Goal: Transaction & Acquisition: Purchase product/service

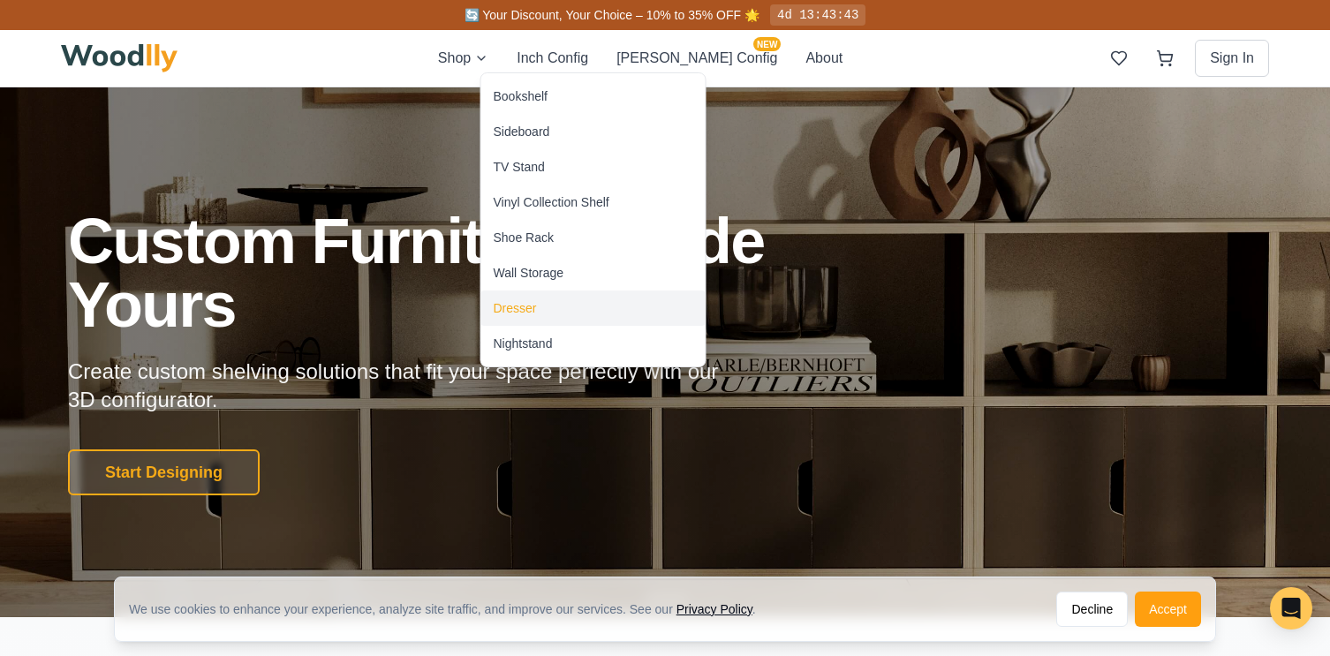
click at [532, 302] on div "Dresser" at bounding box center [514, 308] width 43 height 18
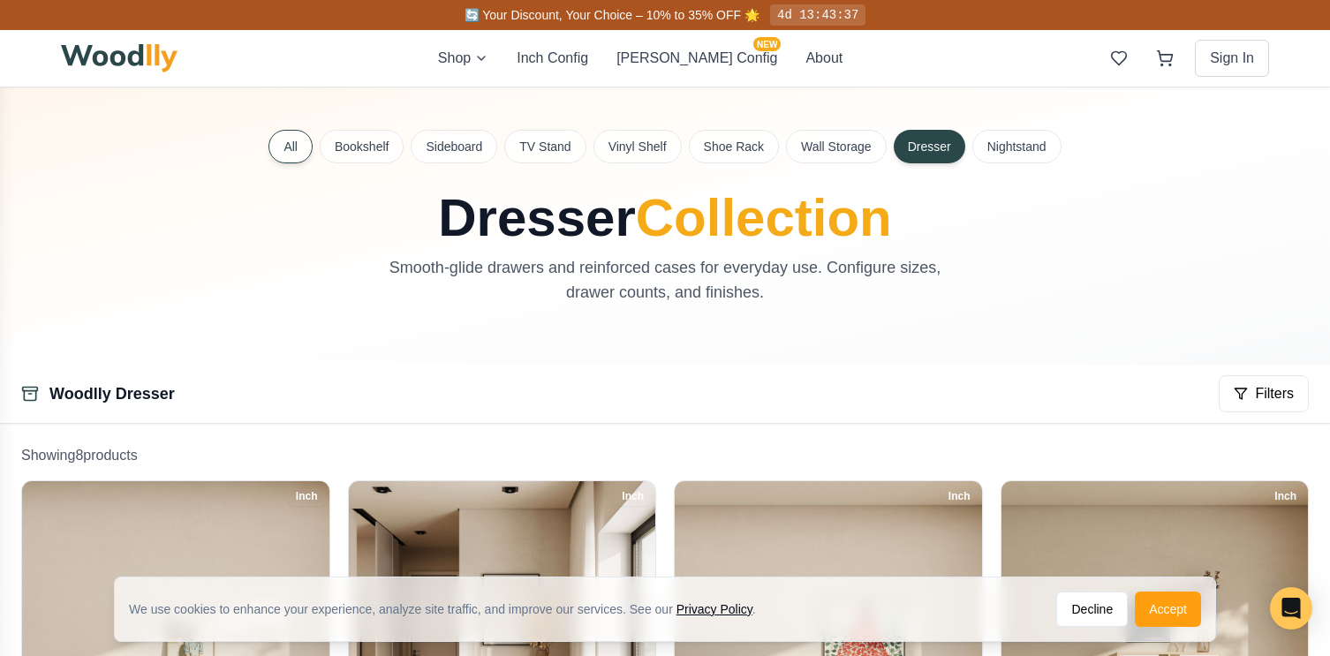
click at [293, 152] on button "All" at bounding box center [290, 147] width 44 height 34
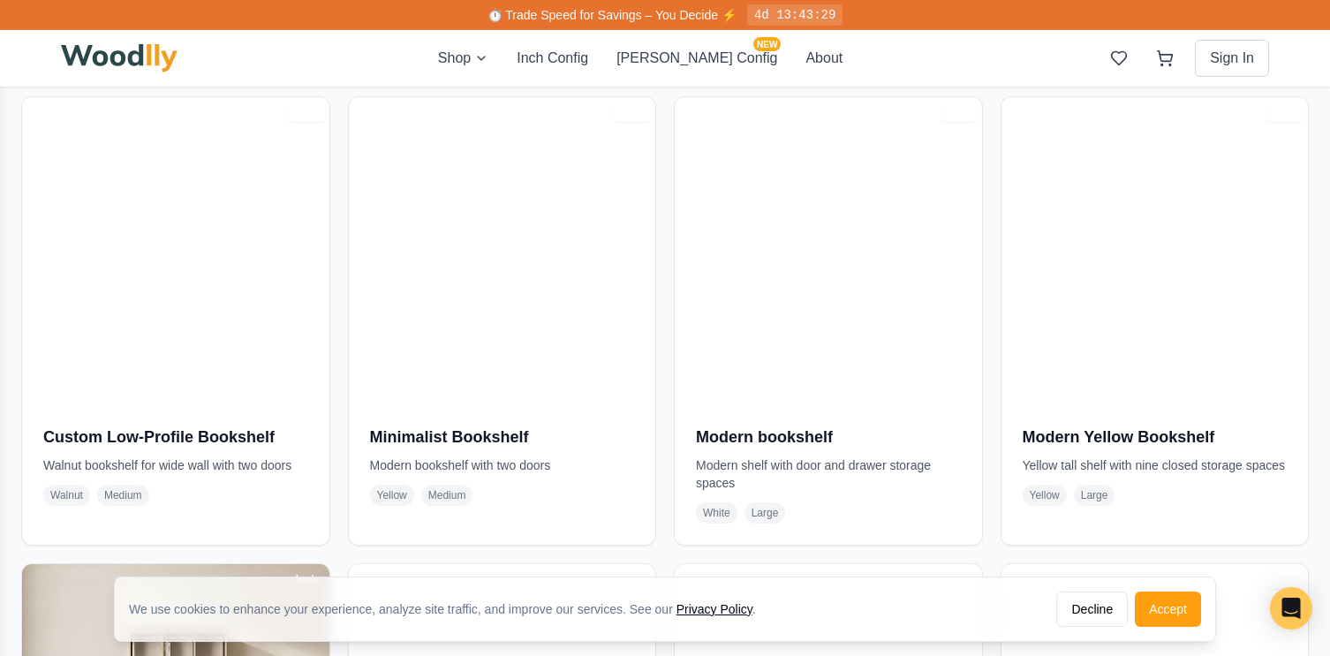
scroll to position [824, 0]
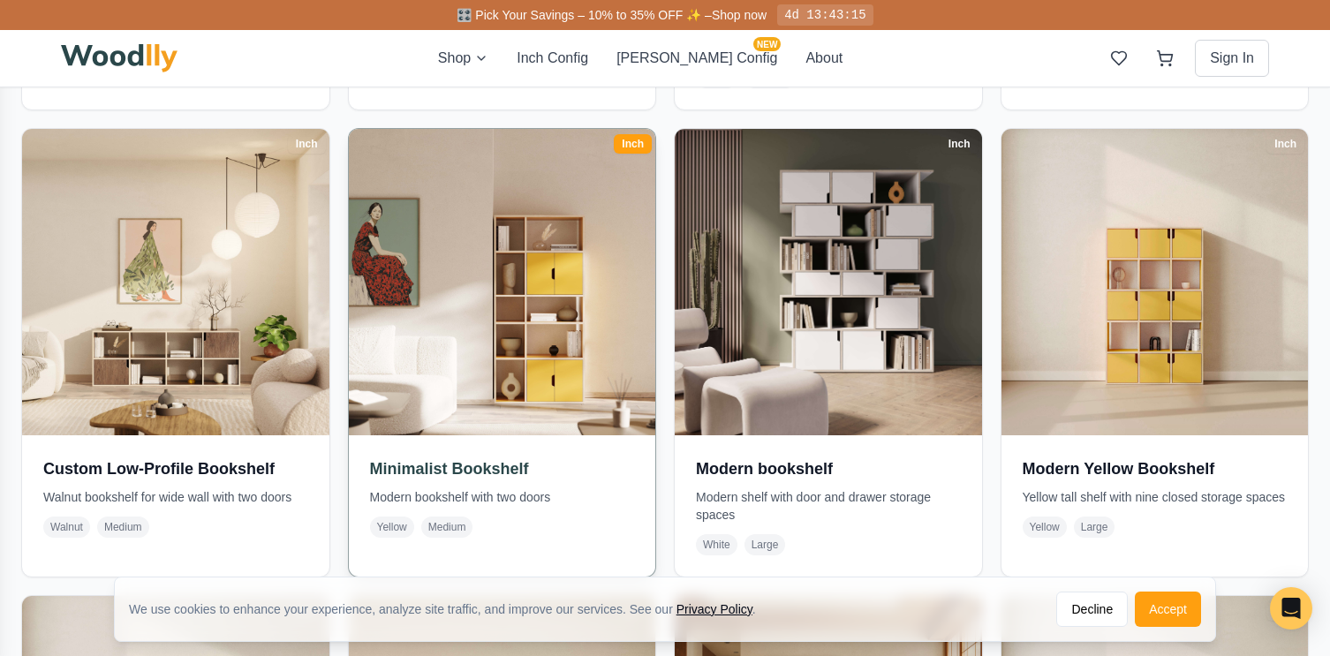
click at [595, 255] on img at bounding box center [502, 282] width 322 height 322
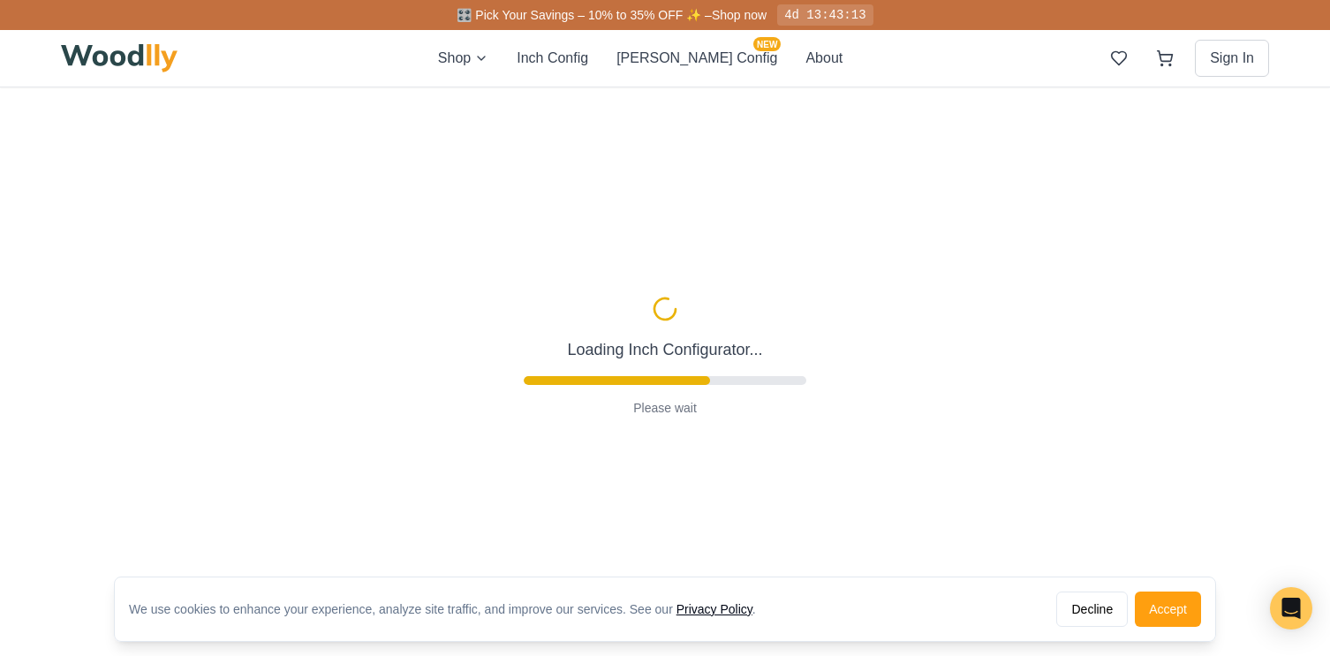
scroll to position [182, 0]
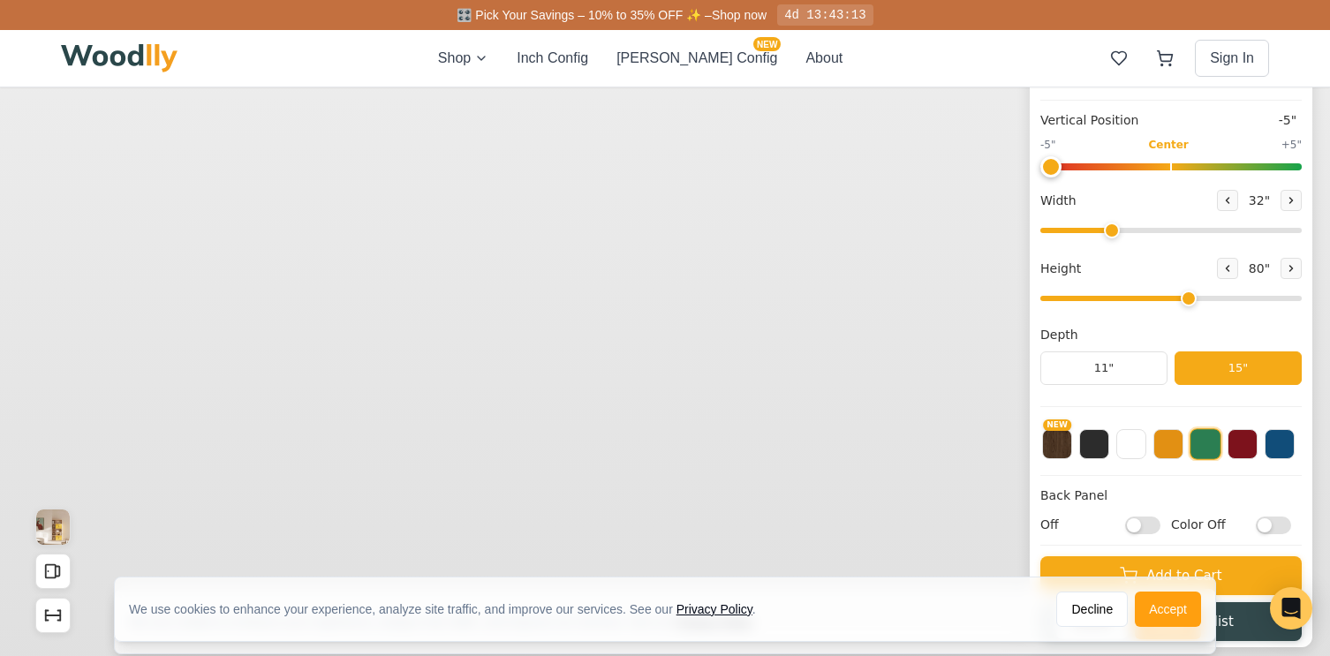
type input "-5"
type input "32"
type input "5"
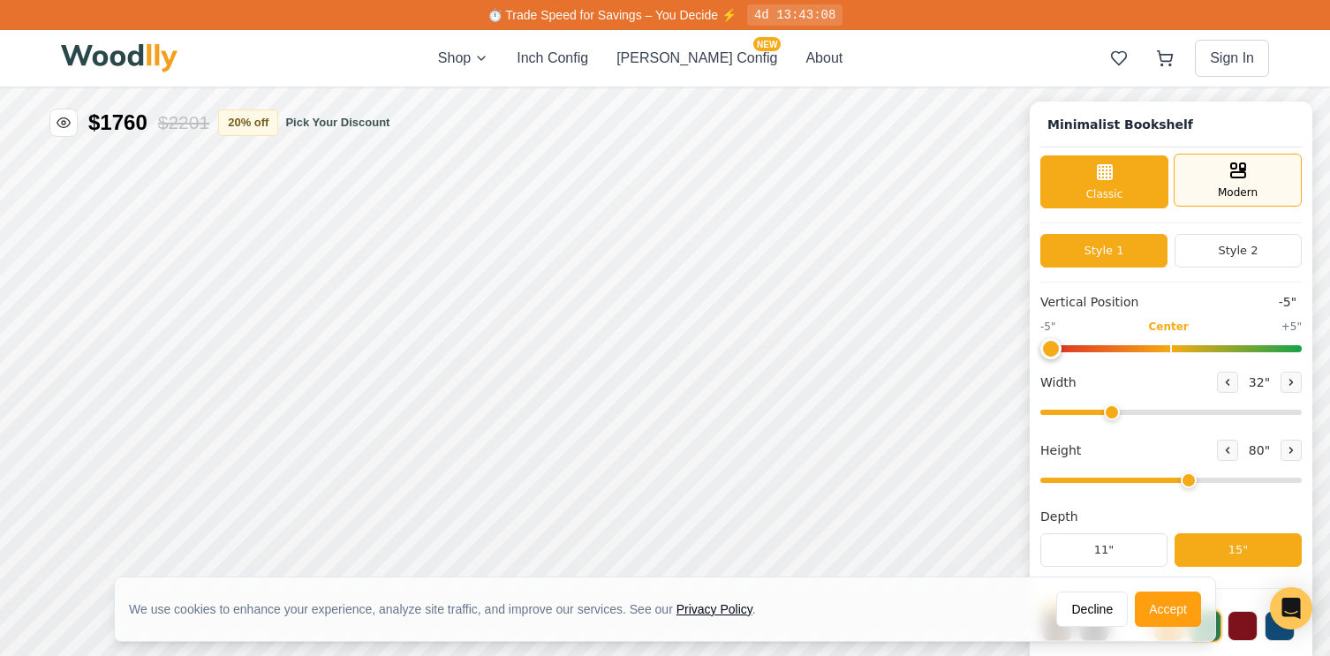
click at [1194, 185] on div "Modern" at bounding box center [1237, 180] width 128 height 53
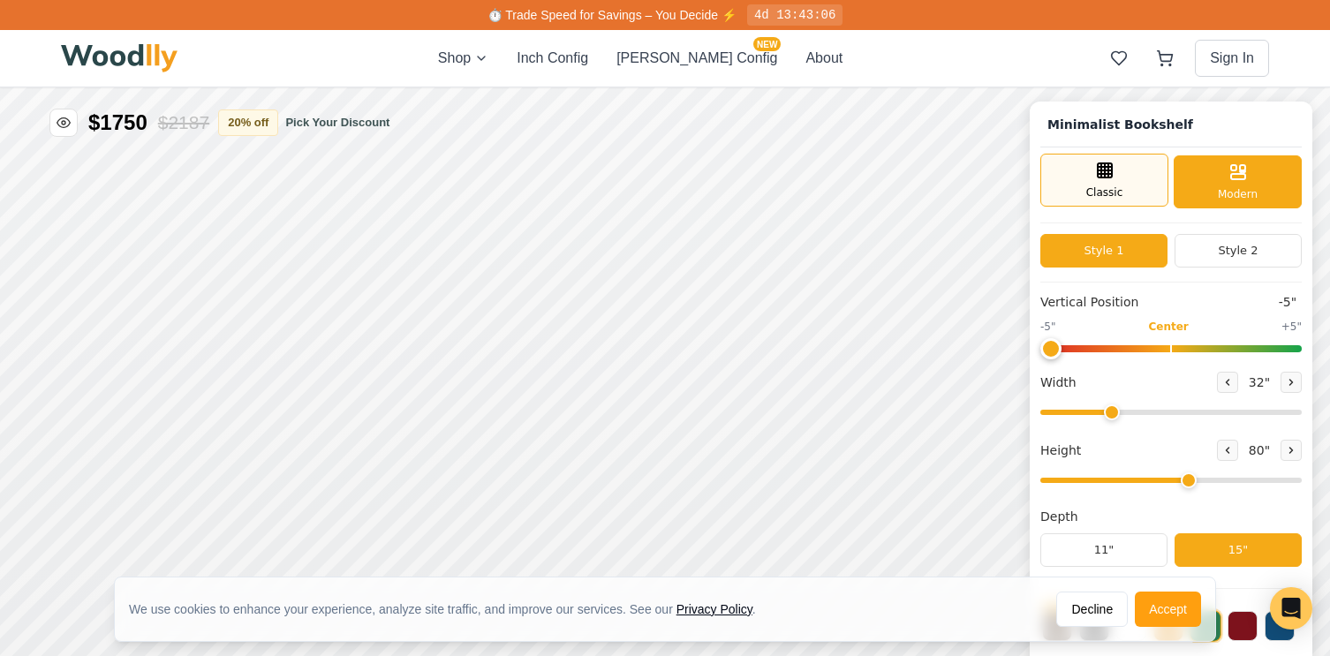
click at [1132, 191] on div "Classic" at bounding box center [1104, 180] width 128 height 53
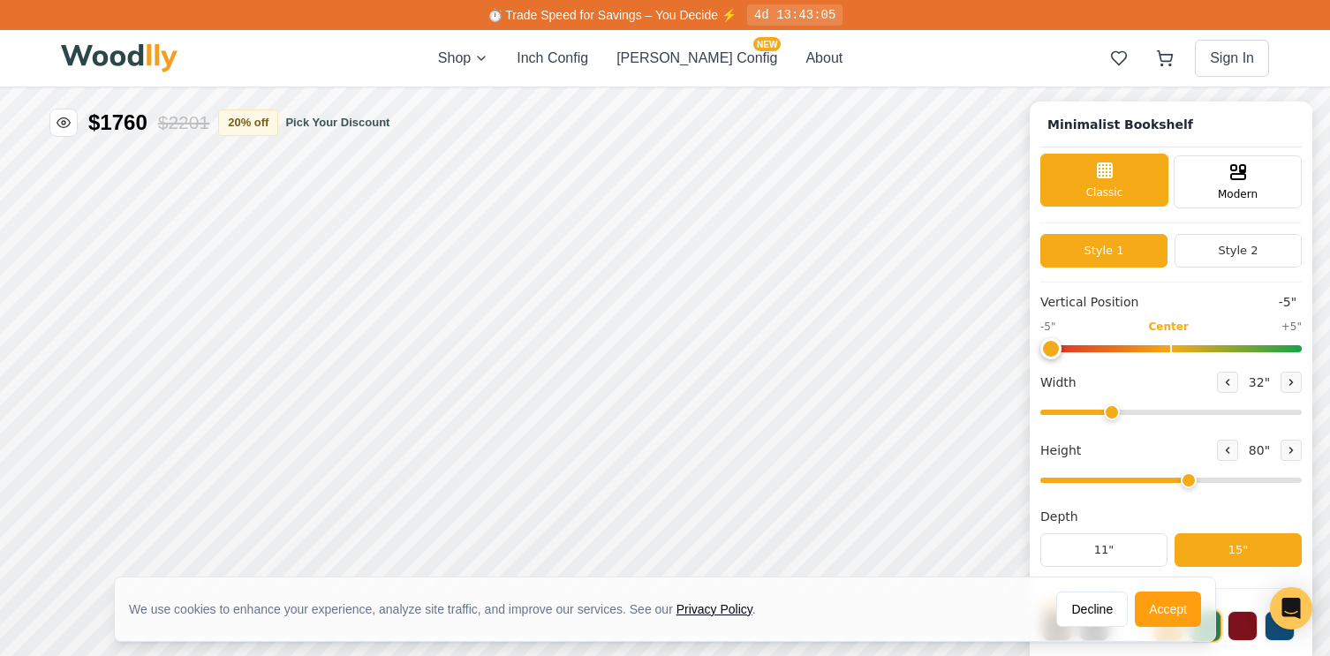
scroll to position [6, 0]
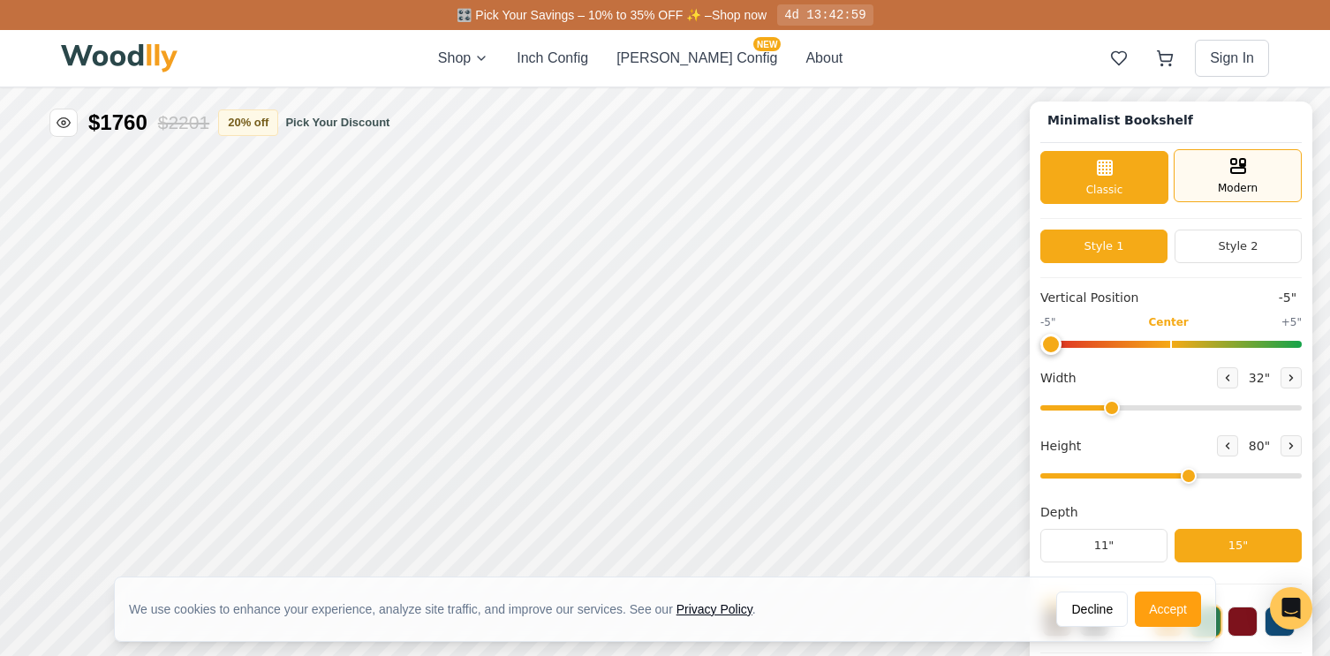
click at [1238, 188] on span "Modern" at bounding box center [1237, 188] width 40 height 16
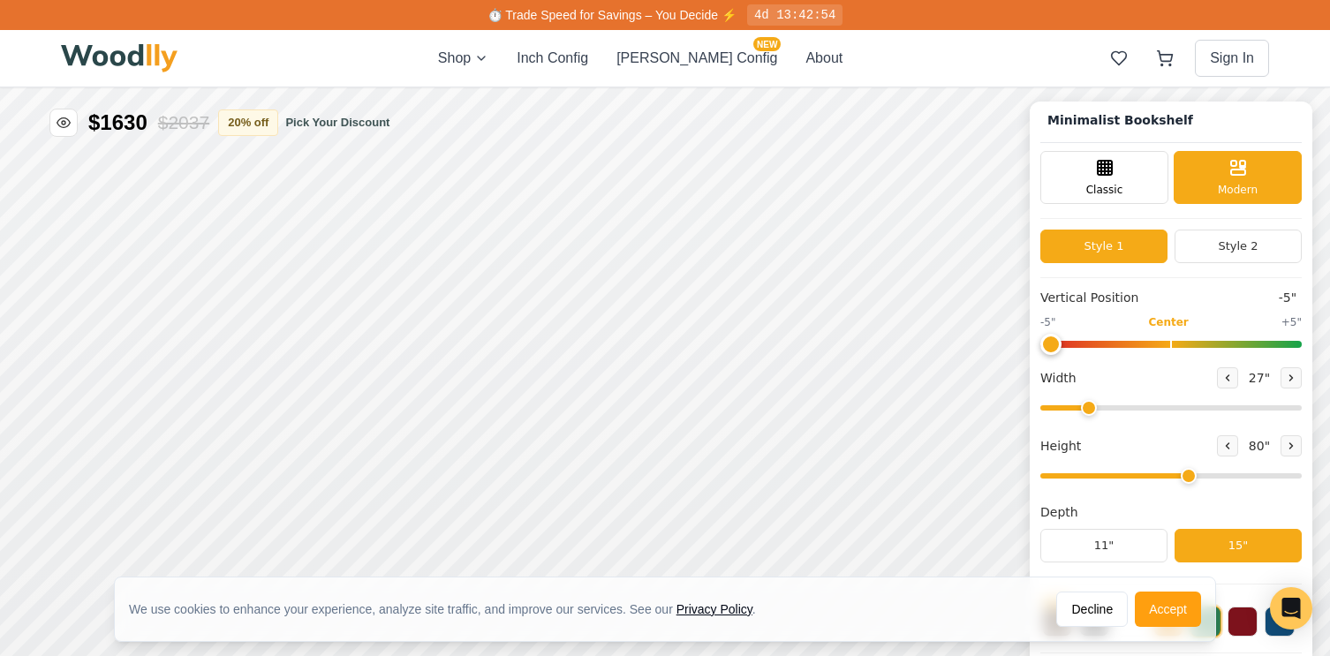
drag, startPoint x: 1105, startPoint y: 408, endPoint x: 1088, endPoint y: 404, distance: 18.0
type input "27"
click at [1088, 405] on input "range" at bounding box center [1170, 407] width 261 height 5
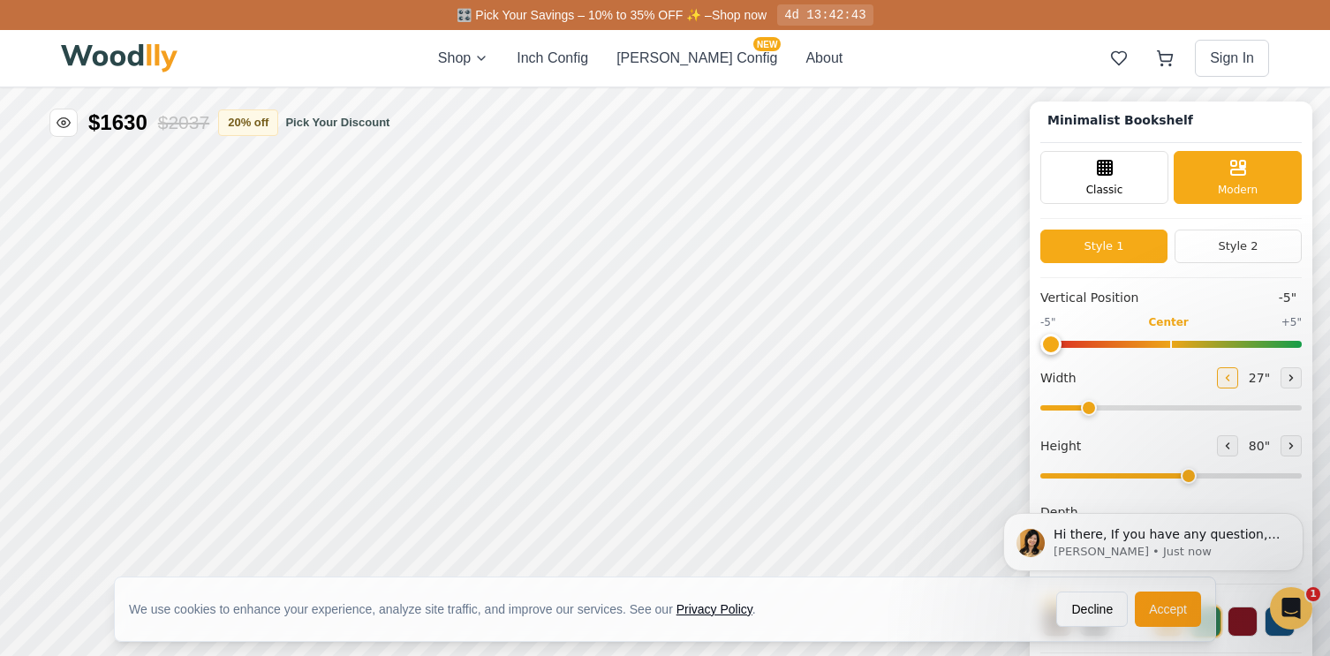
scroll to position [0, 0]
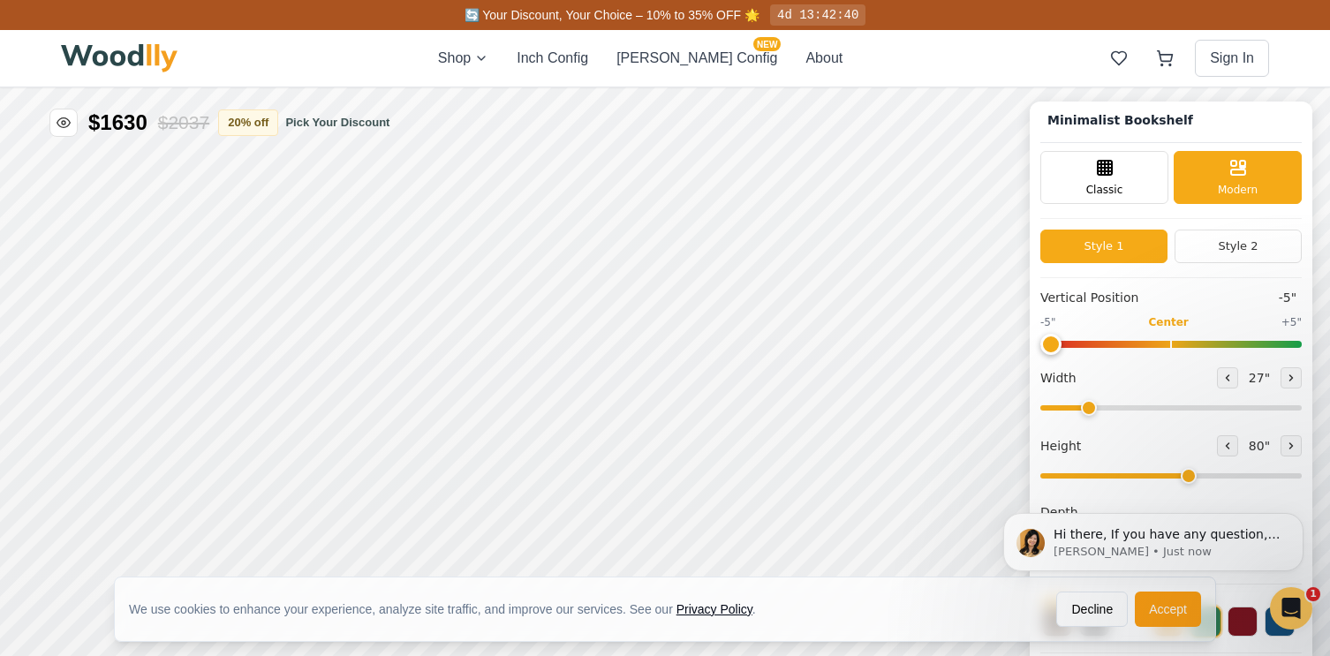
click at [1174, 474] on input "range" at bounding box center [1170, 475] width 261 height 5
click at [1222, 447] on icon at bounding box center [1227, 446] width 11 height 11
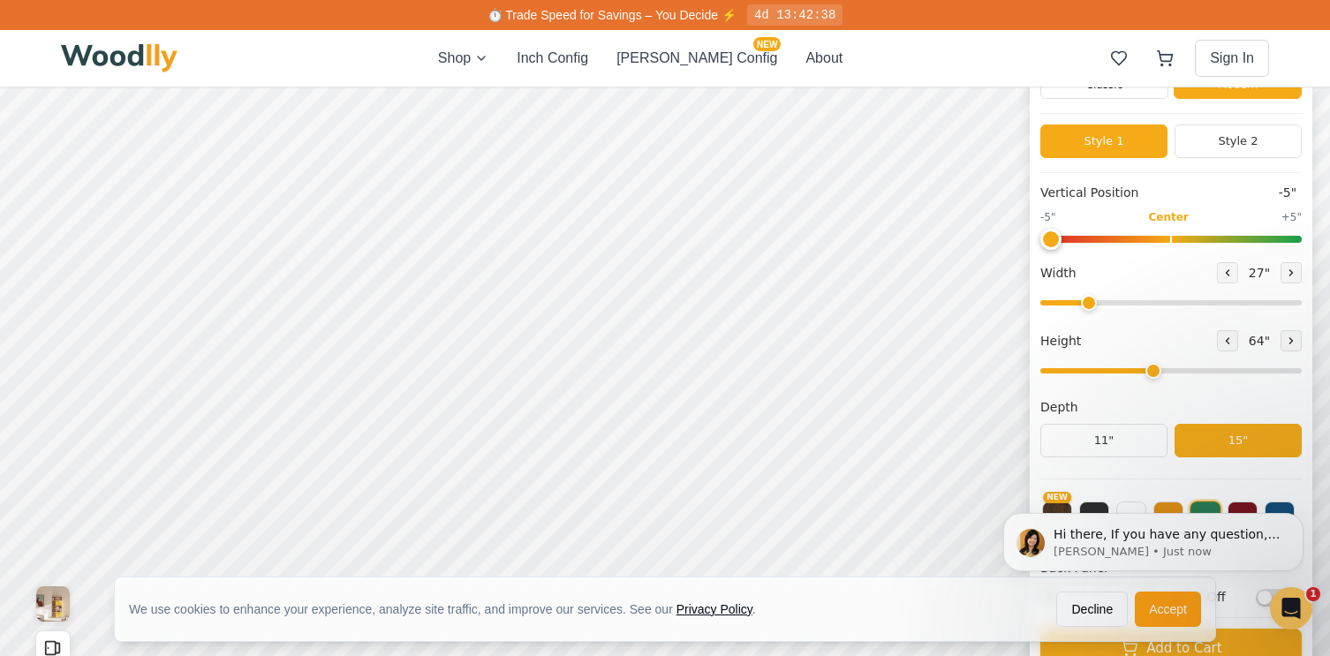
scroll to position [104, 0]
click at [1288, 344] on icon at bounding box center [1290, 341] width 11 height 11
type input "5"
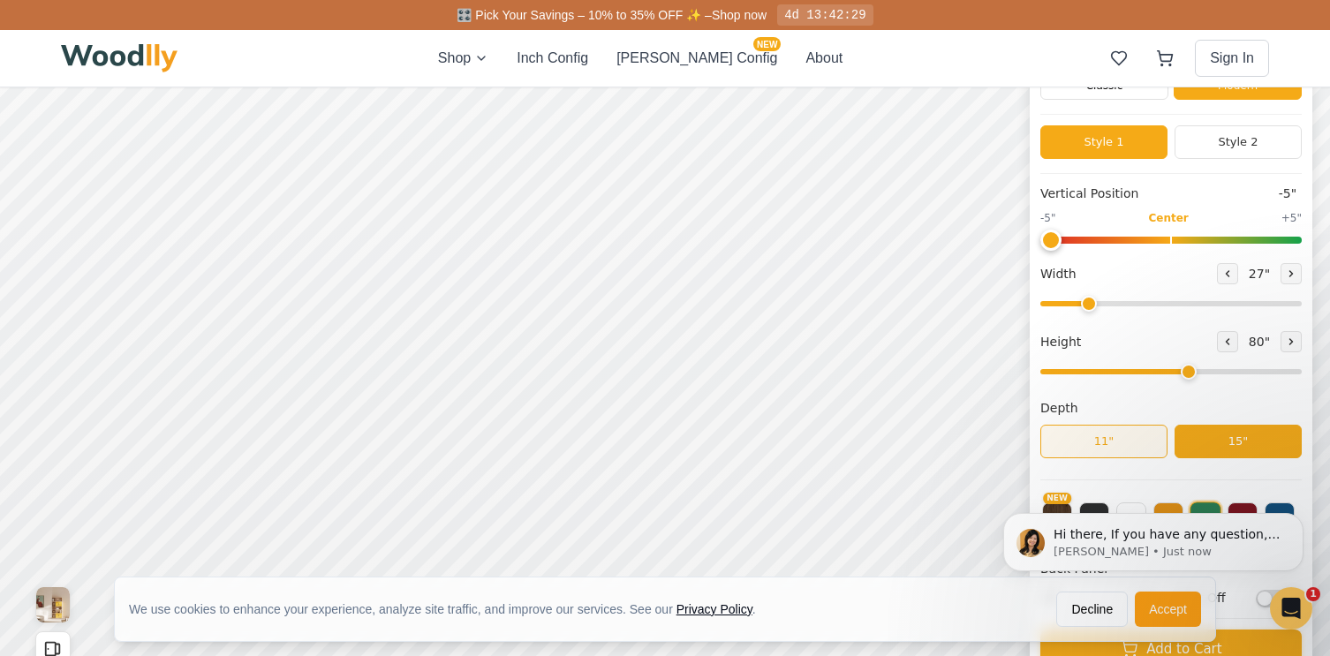
click at [1130, 444] on button "11"" at bounding box center [1103, 442] width 127 height 34
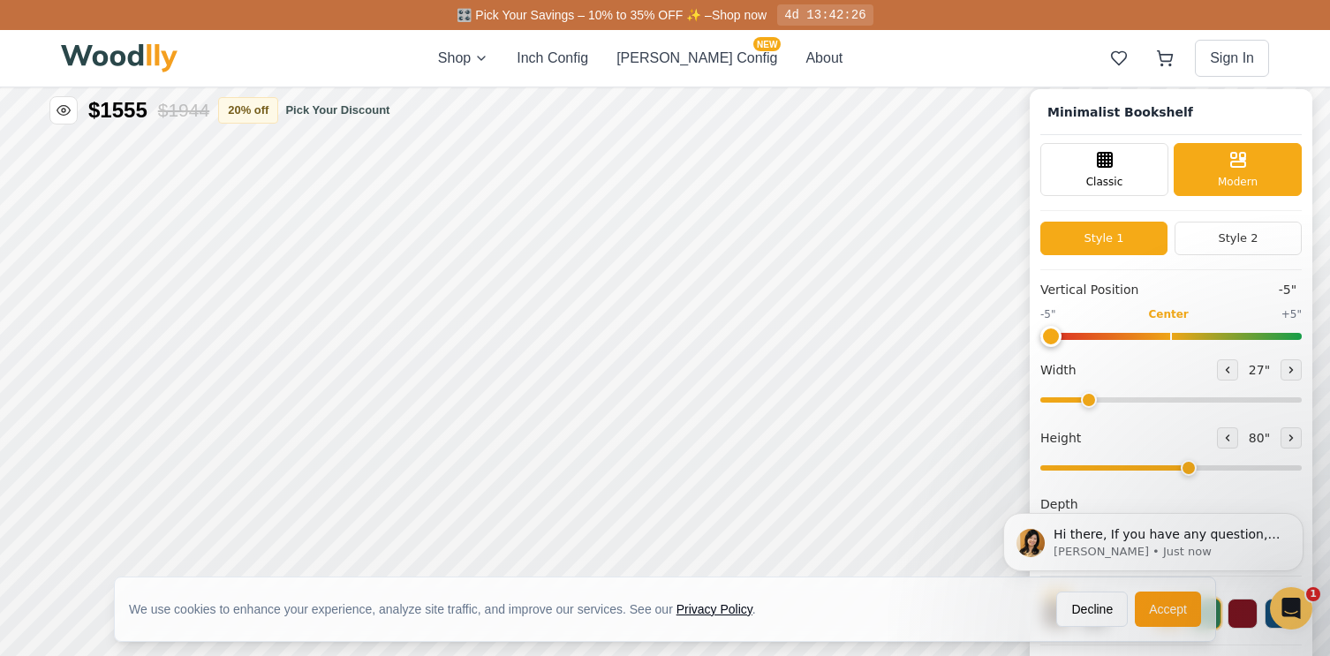
scroll to position [0, 0]
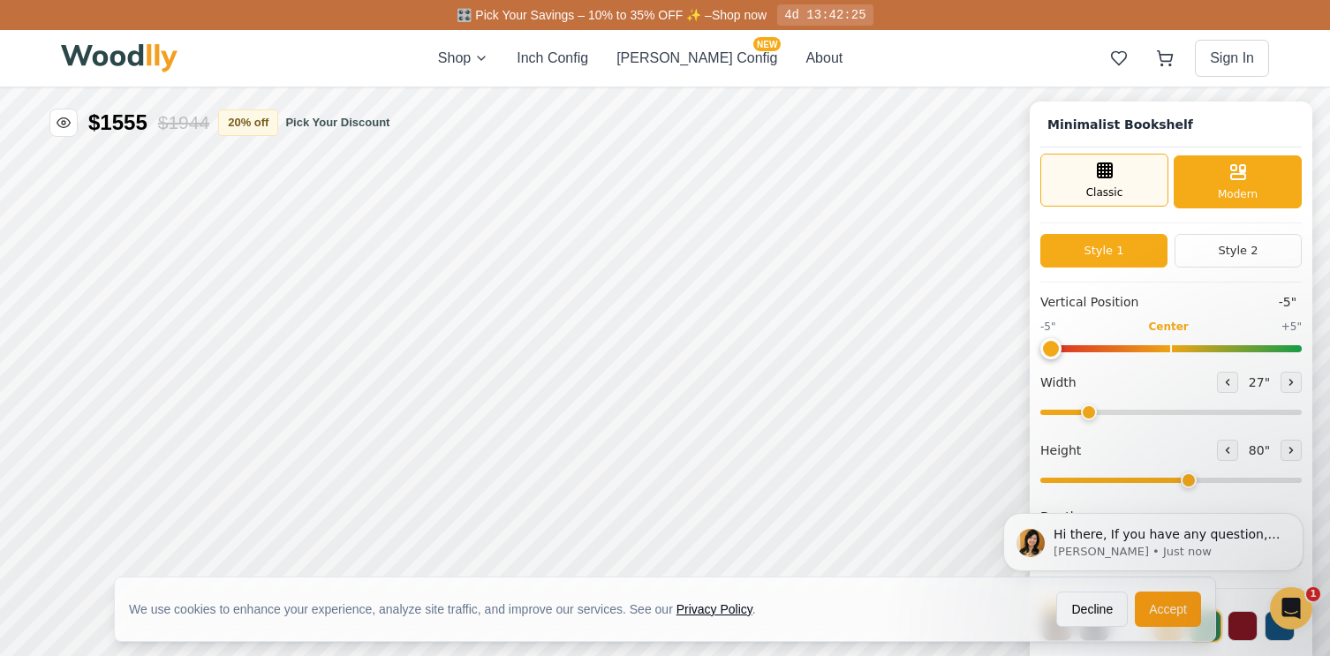
click at [1137, 198] on div "Classic" at bounding box center [1104, 180] width 128 height 53
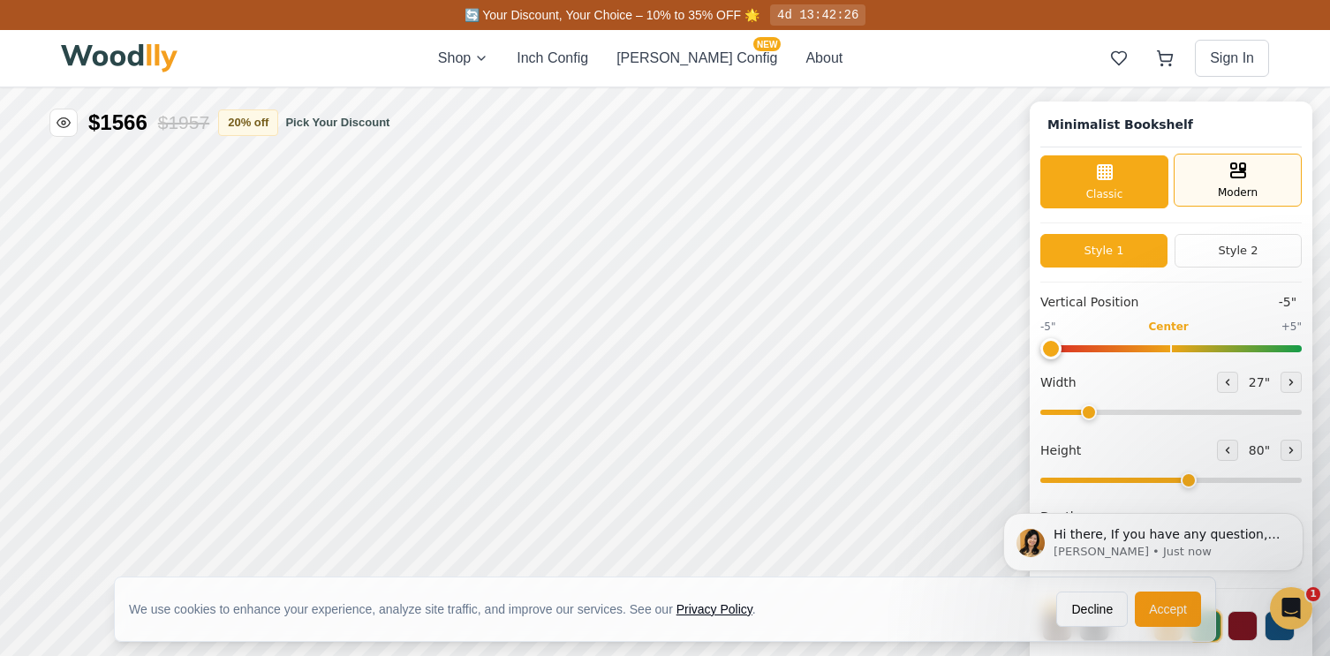
click at [1204, 193] on div "Modern" at bounding box center [1237, 180] width 128 height 53
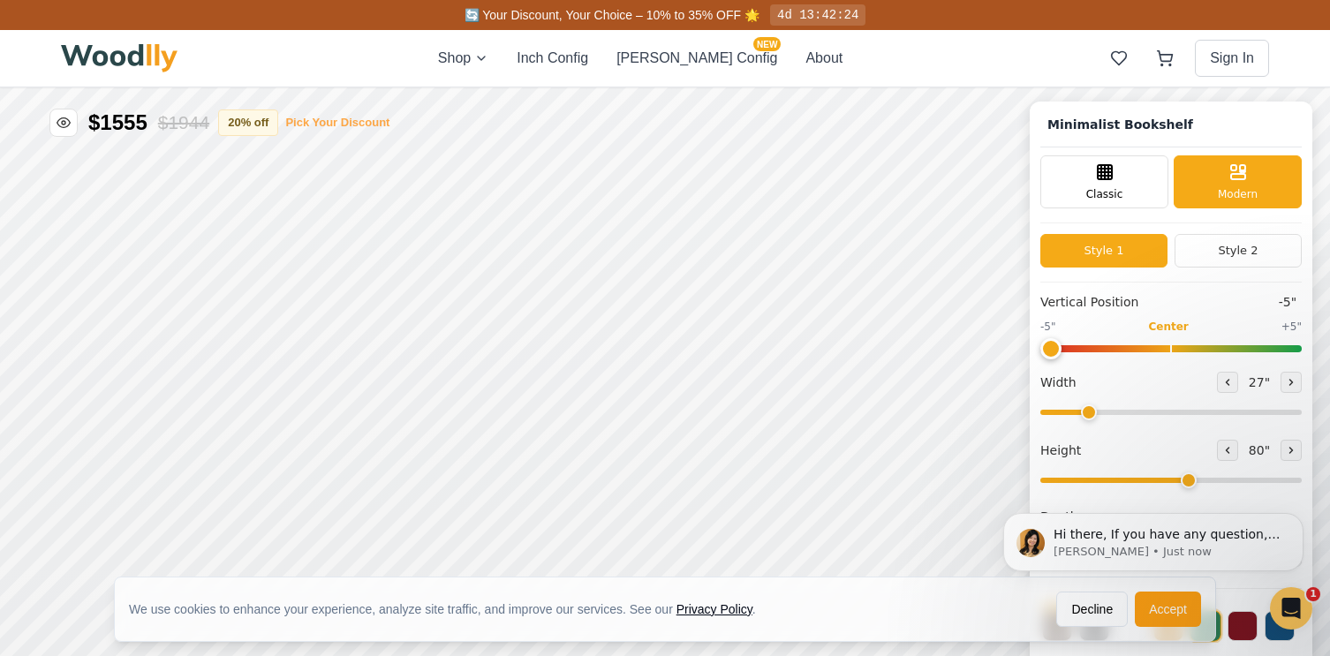
click at [353, 122] on button "Pick Your Discount" at bounding box center [337, 123] width 104 height 18
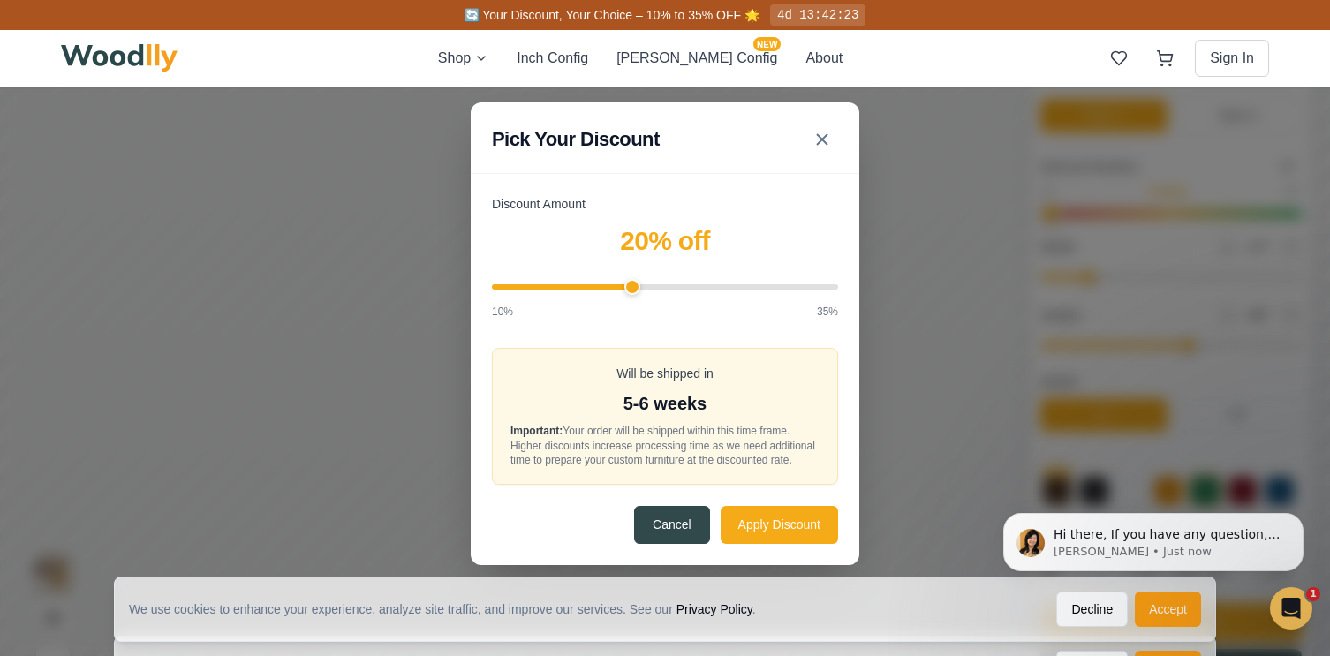
scroll to position [167, 0]
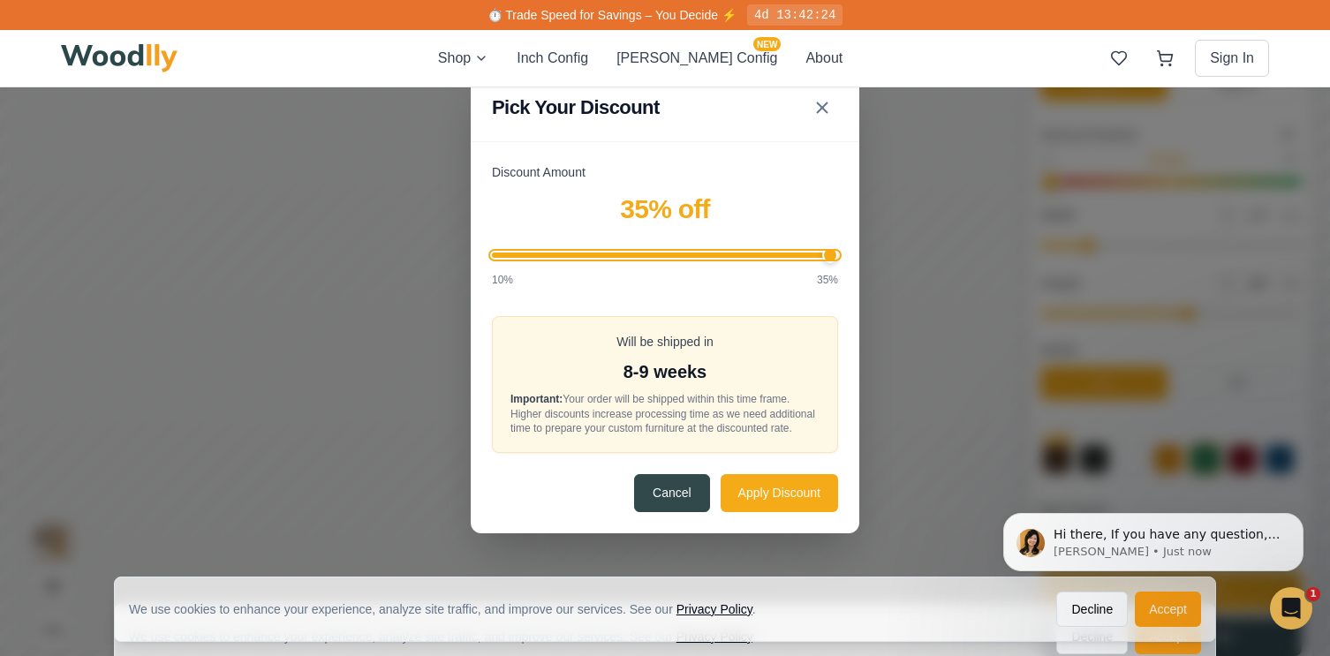
drag, startPoint x: 637, startPoint y: 253, endPoint x: 946, endPoint y: 228, distance: 310.9
type input "35"
click at [838, 252] on input "Discount Amount" at bounding box center [665, 254] width 346 height 5
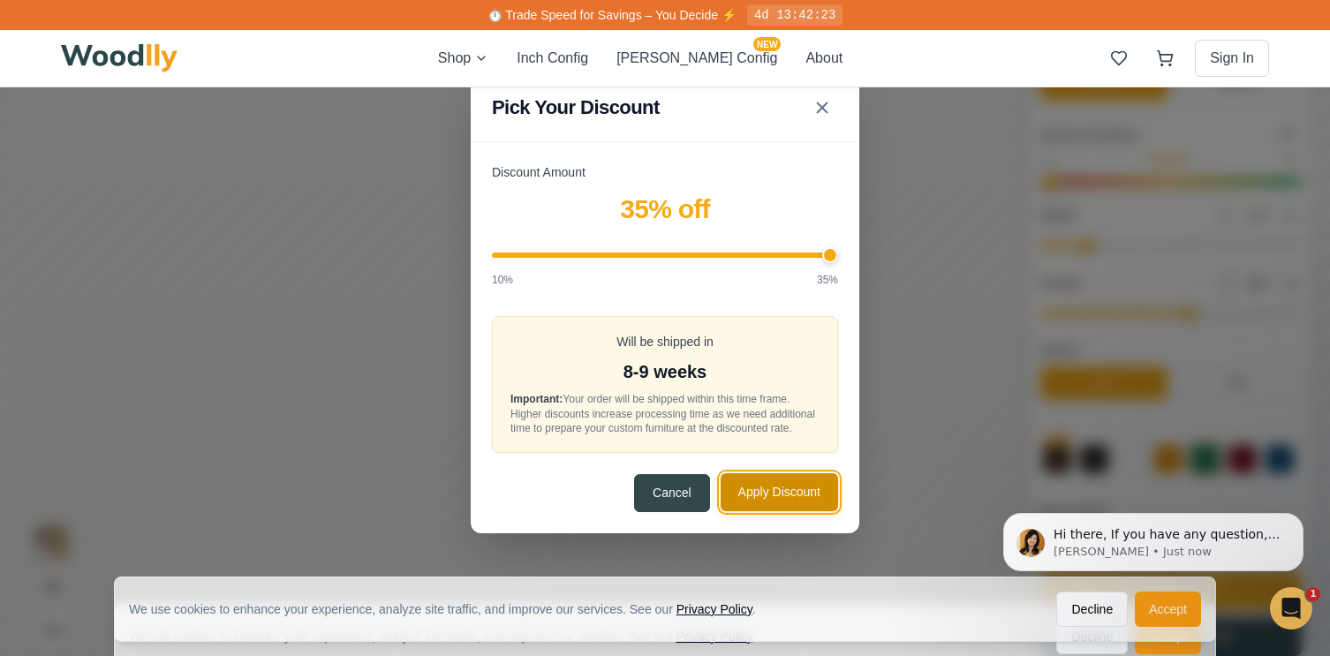
click at [809, 511] on button "Apply Discount" at bounding box center [778, 492] width 117 height 38
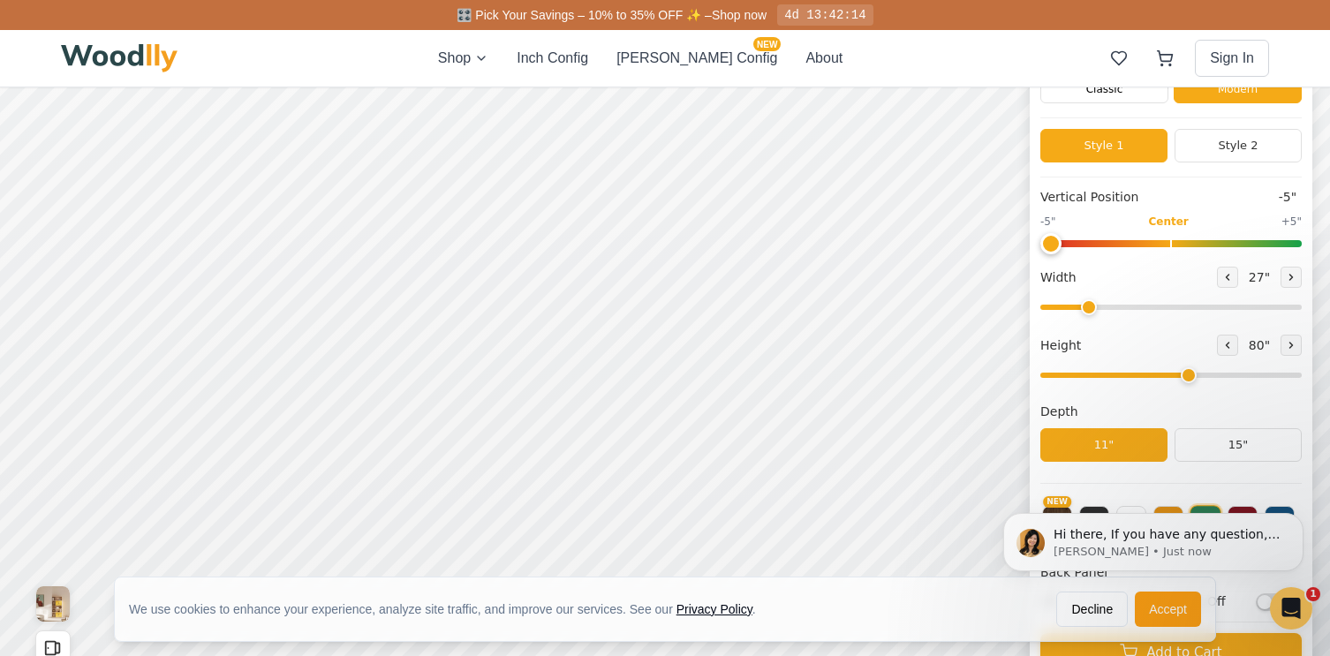
scroll to position [6, 0]
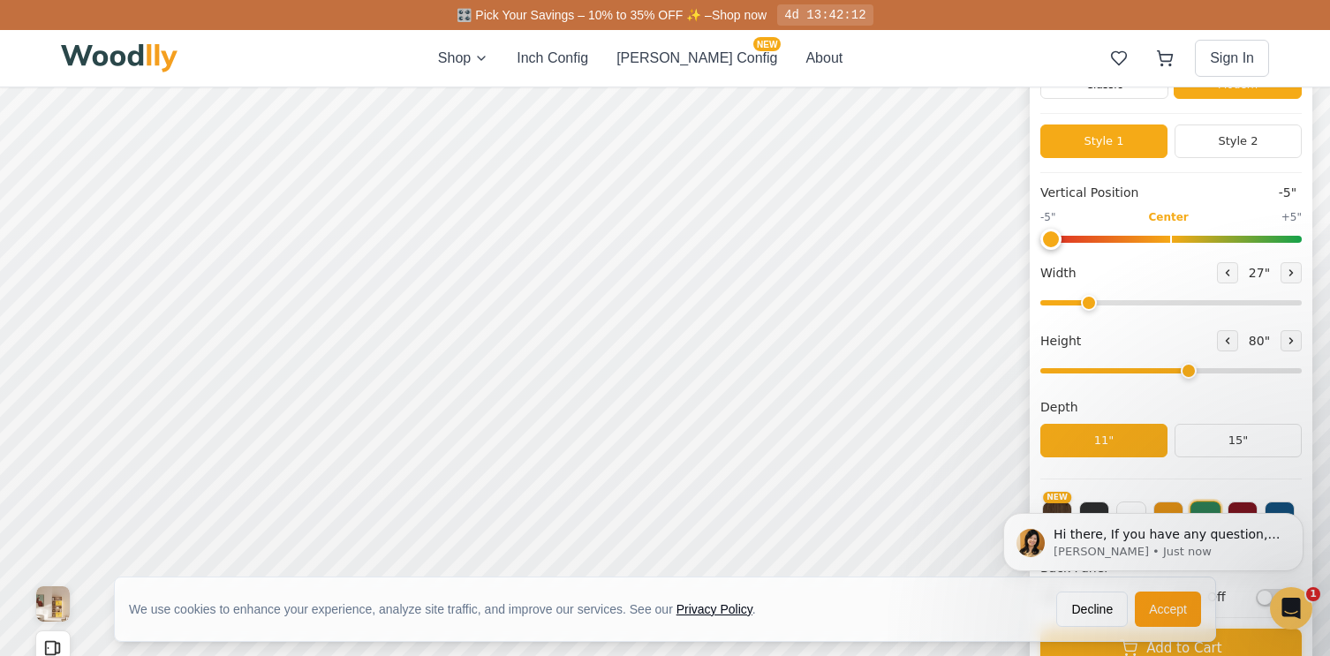
click at [1134, 507] on div "Hi there, If you have any question, we are right here for you. 😊 [PERSON_NAME] …" at bounding box center [1153, 460] width 325 height 221
click at [1274, 510] on div "Hi there, If you have any question, we are right here for you. 😊 [PERSON_NAME] …" at bounding box center [1153, 460] width 325 height 221
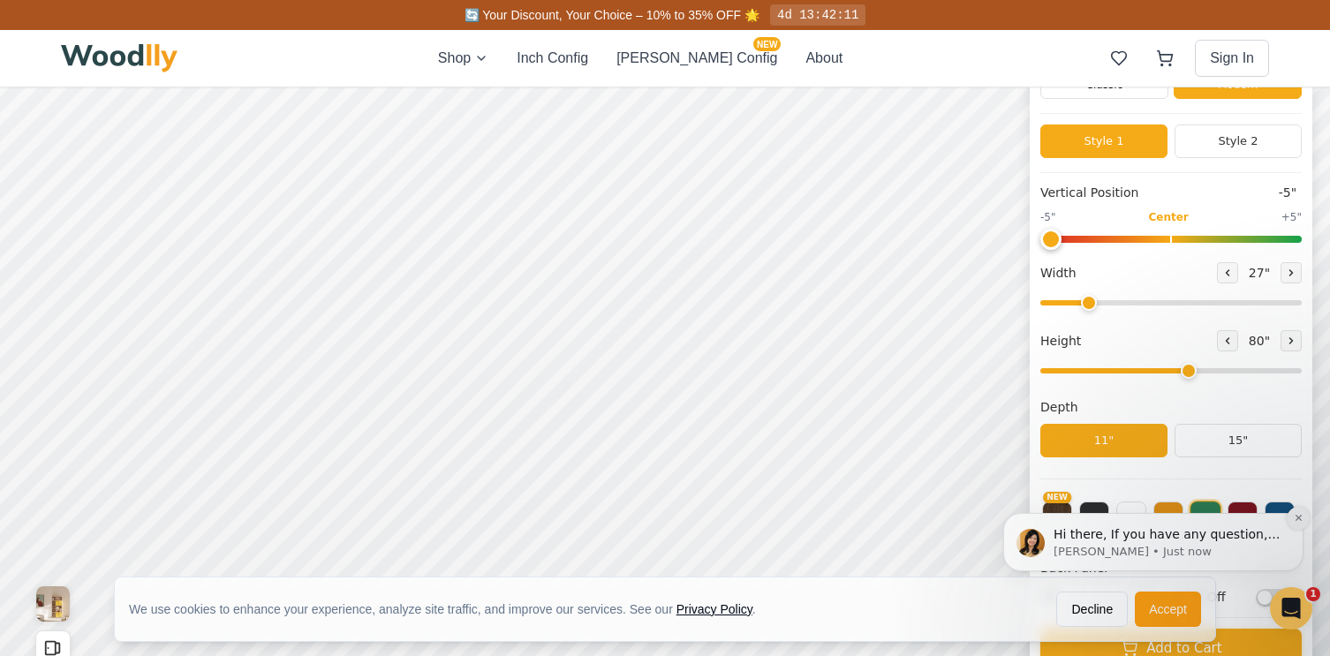
click at [1295, 519] on icon "Dismiss notification" at bounding box center [1298, 518] width 10 height 10
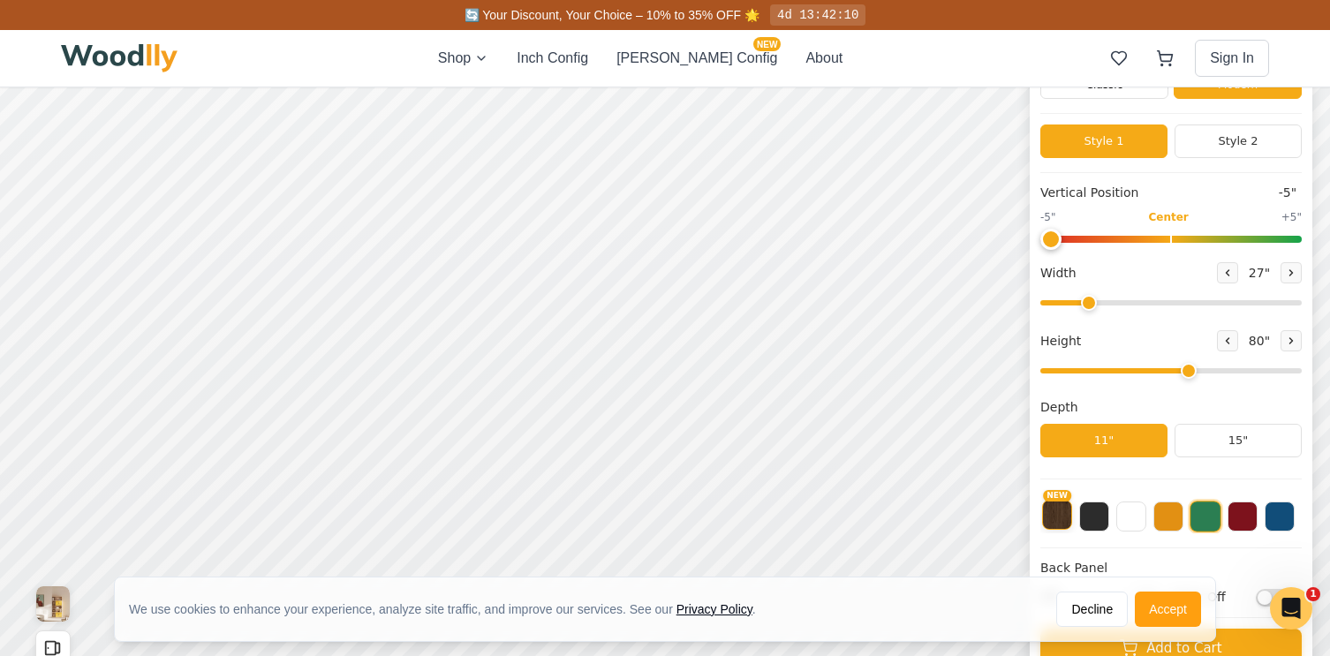
click at [1055, 515] on button "NEW" at bounding box center [1057, 515] width 30 height 30
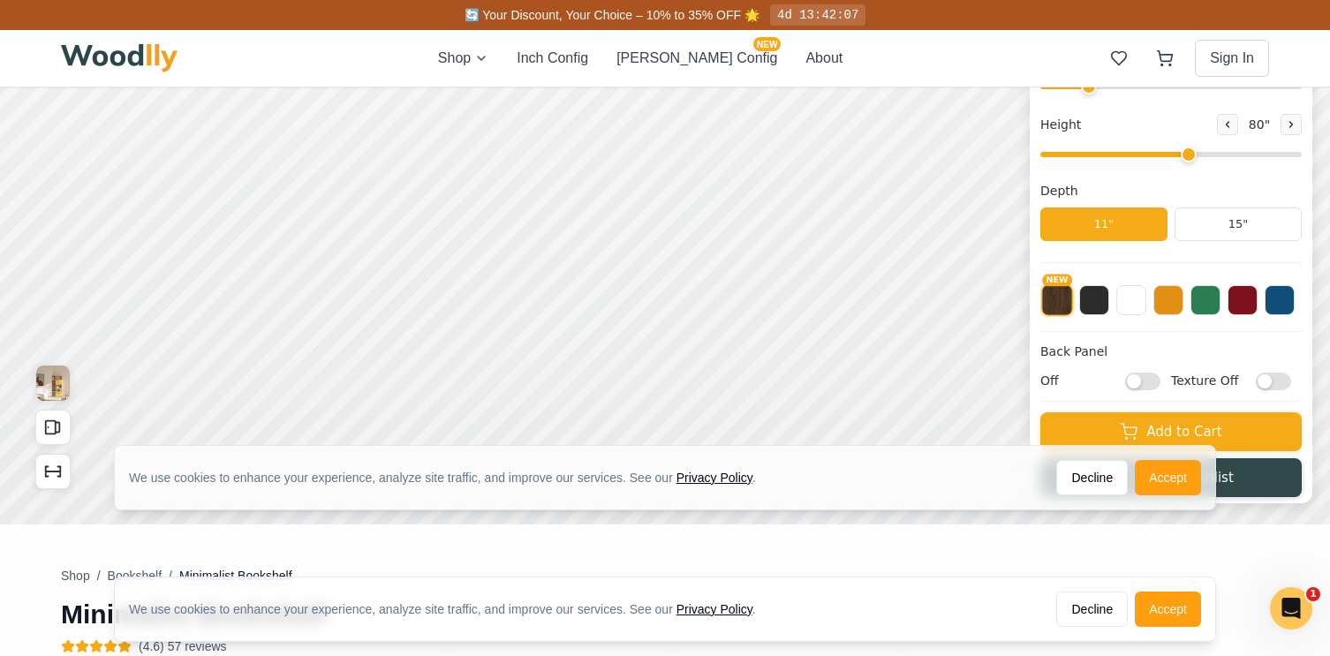
scroll to position [333, 0]
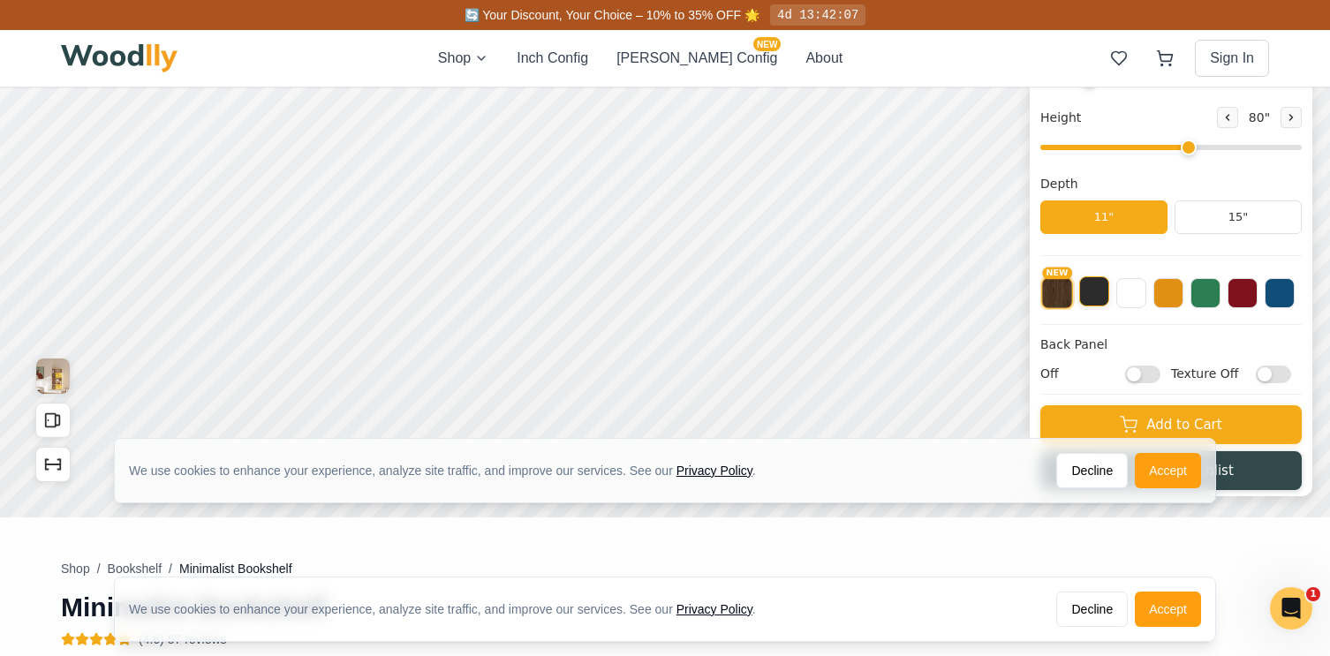
click at [1093, 301] on button at bounding box center [1094, 291] width 30 height 30
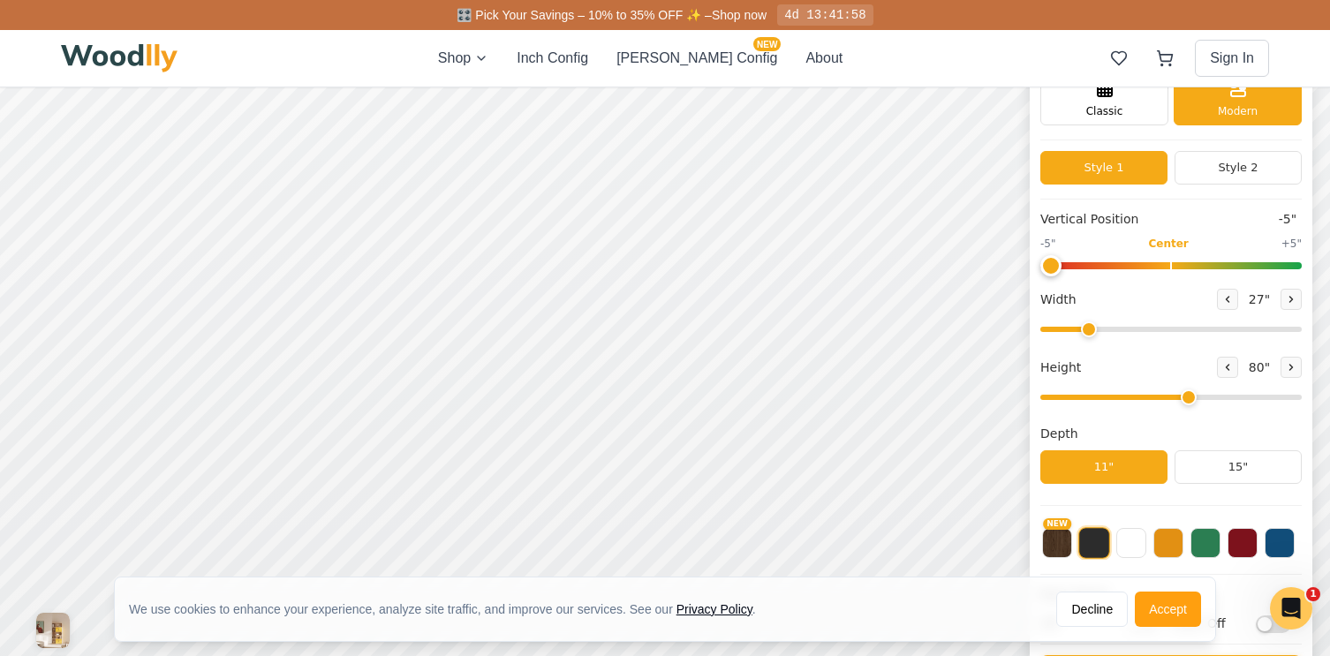
scroll to position [132, 0]
